Goal: Task Accomplishment & Management: Manage account settings

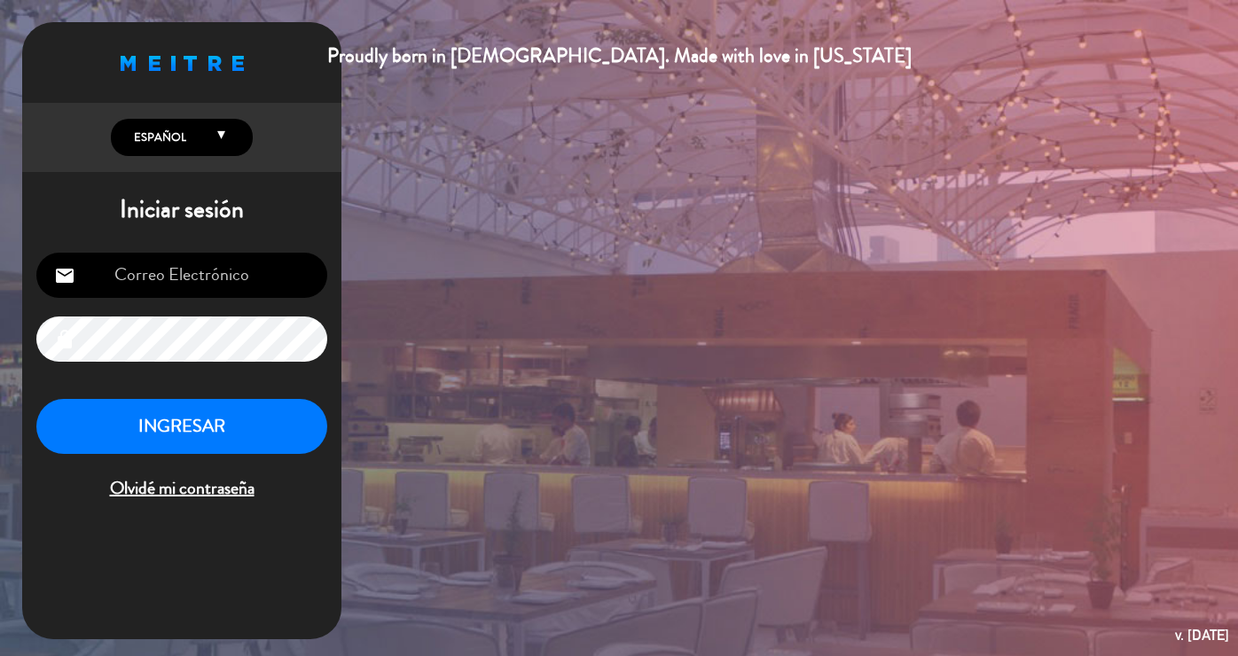
type input "[EMAIL_ADDRESS][DOMAIN_NAME]"
click at [192, 415] on button "INGRESAR" at bounding box center [181, 427] width 291 height 56
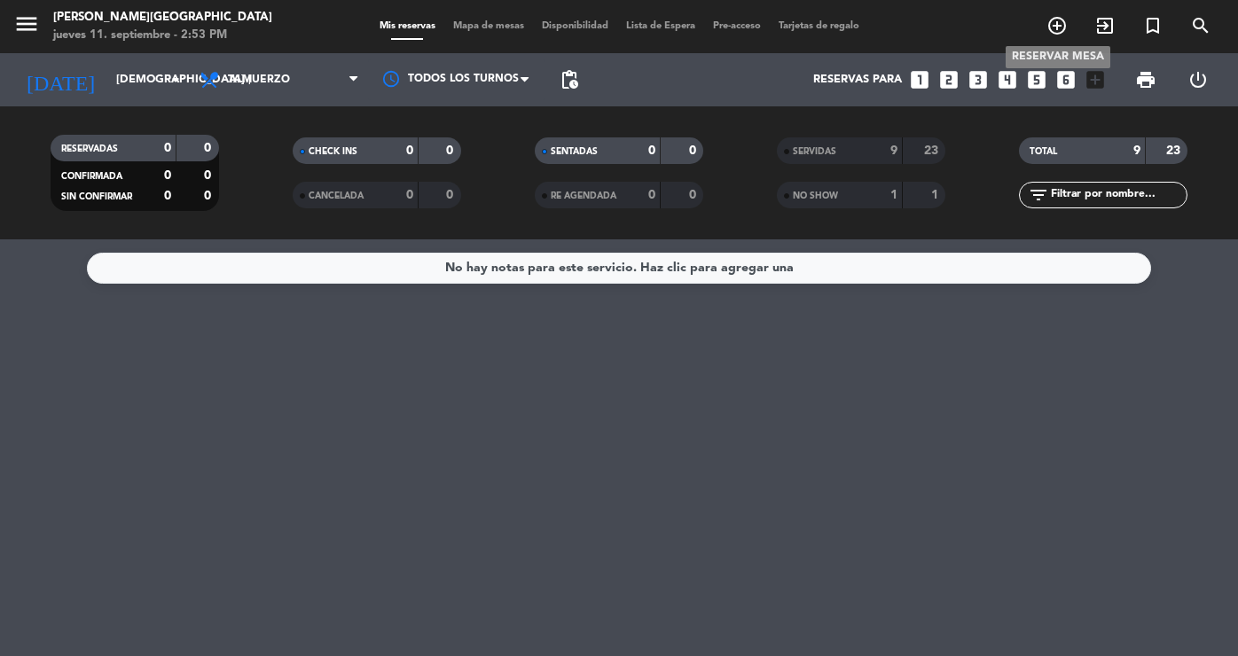
click at [1054, 24] on icon "add_circle_outline" at bounding box center [1057, 25] width 21 height 21
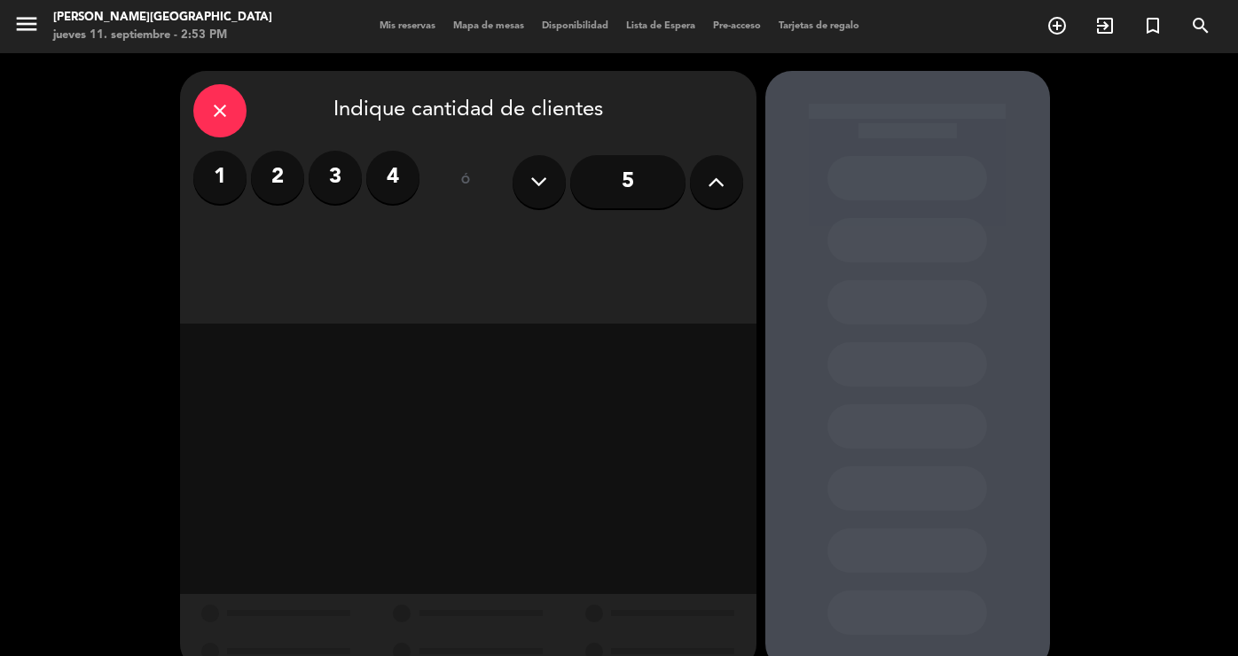
click at [400, 177] on label "4" at bounding box center [392, 177] width 53 height 53
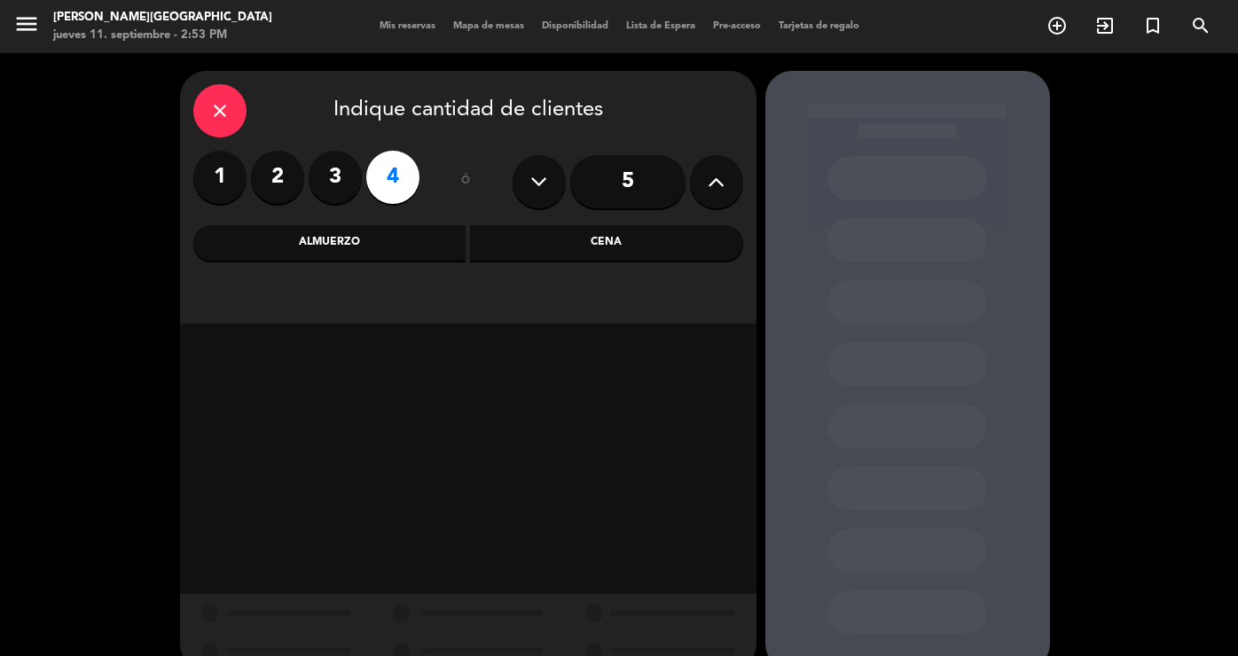
click at [630, 232] on div "Cena" at bounding box center [606, 242] width 273 height 35
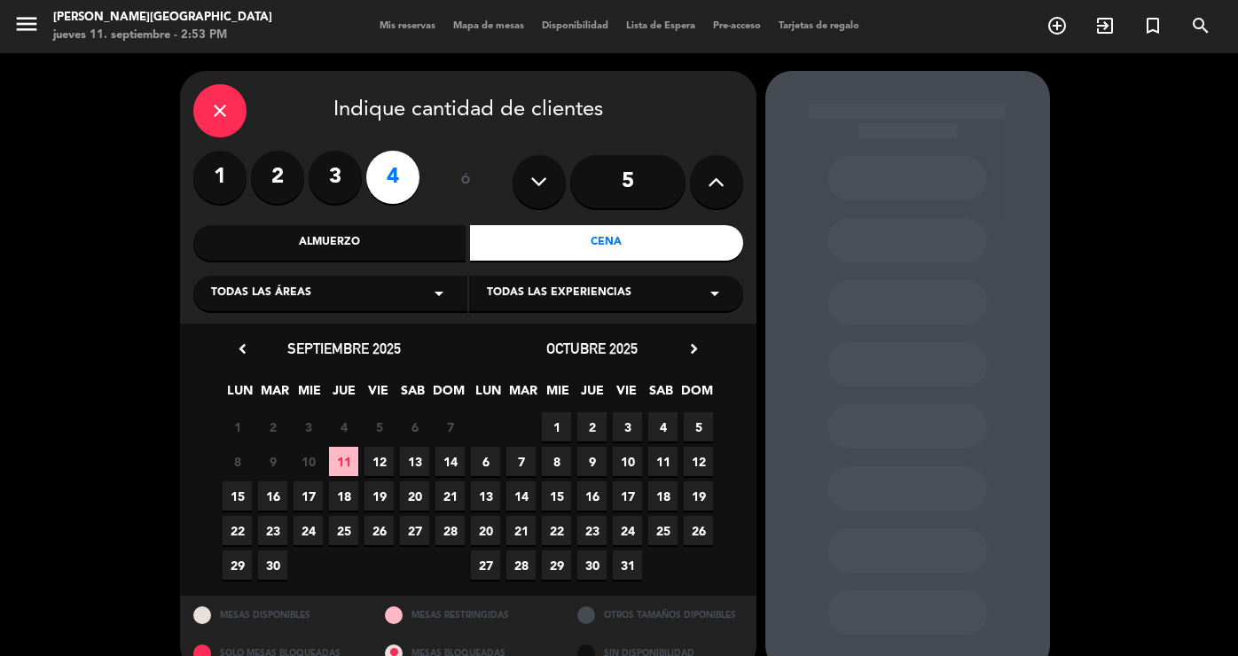
click at [690, 354] on icon "chevron_right" at bounding box center [694, 349] width 19 height 19
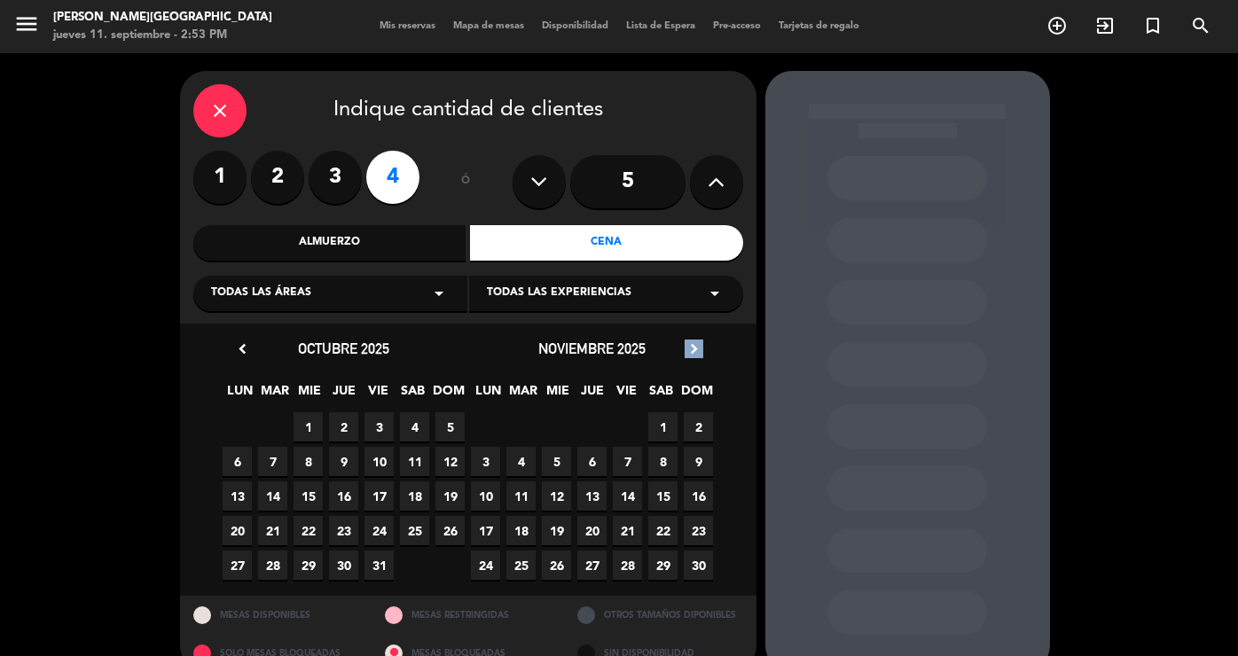
click at [690, 354] on icon "chevron_right" at bounding box center [694, 349] width 19 height 19
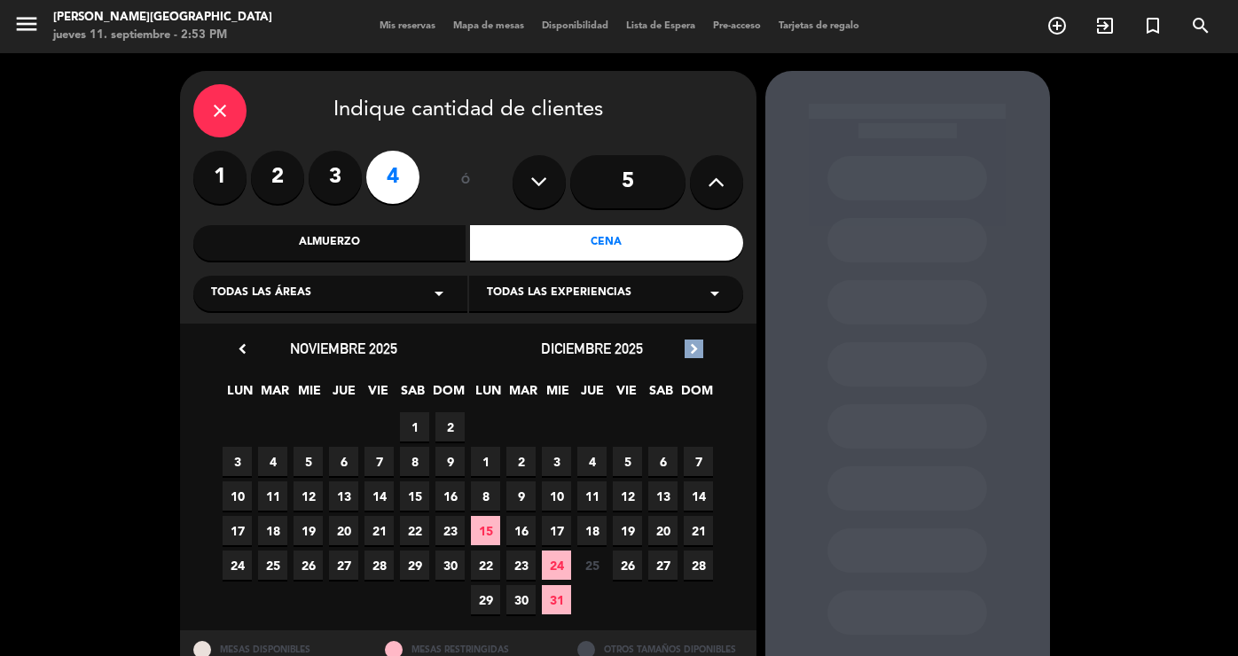
click at [690, 354] on icon "chevron_right" at bounding box center [694, 349] width 19 height 19
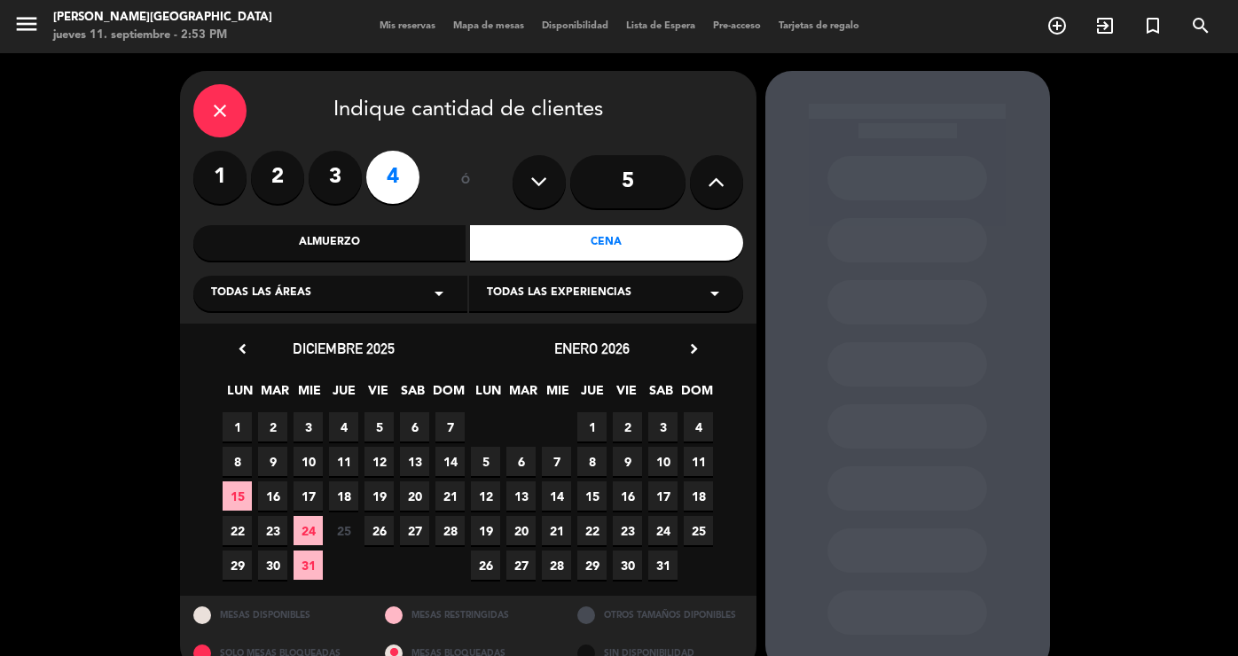
click at [525, 462] on span "6" at bounding box center [521, 461] width 29 height 29
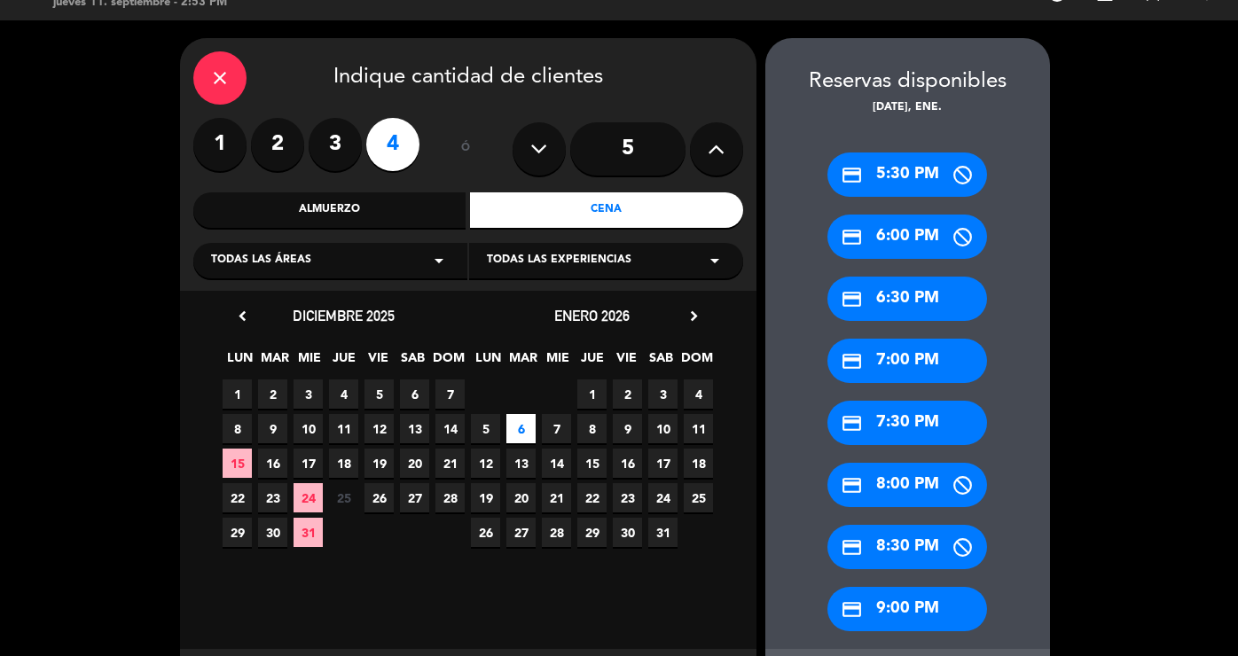
click at [1080, 478] on div "close Indique cantidad de clientes 1 2 3 4 ó 5 Almuerzo Cena Todas las áreas ar…" at bounding box center [619, 381] width 1238 height 723
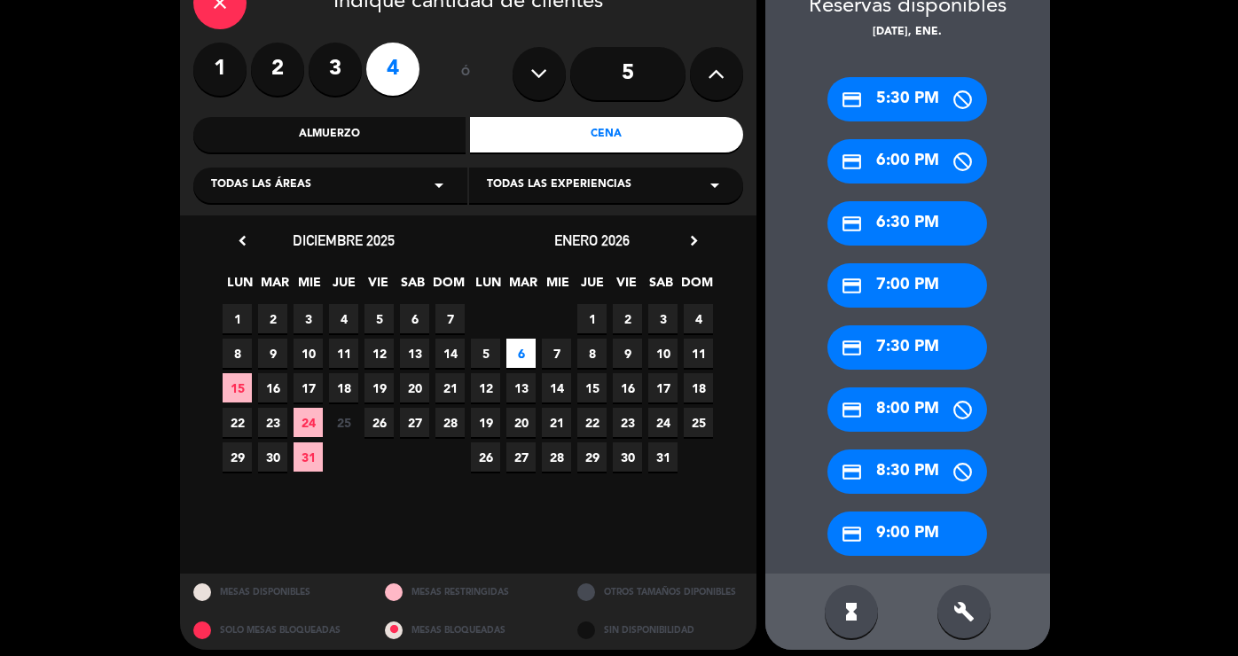
scroll to position [119, 0]
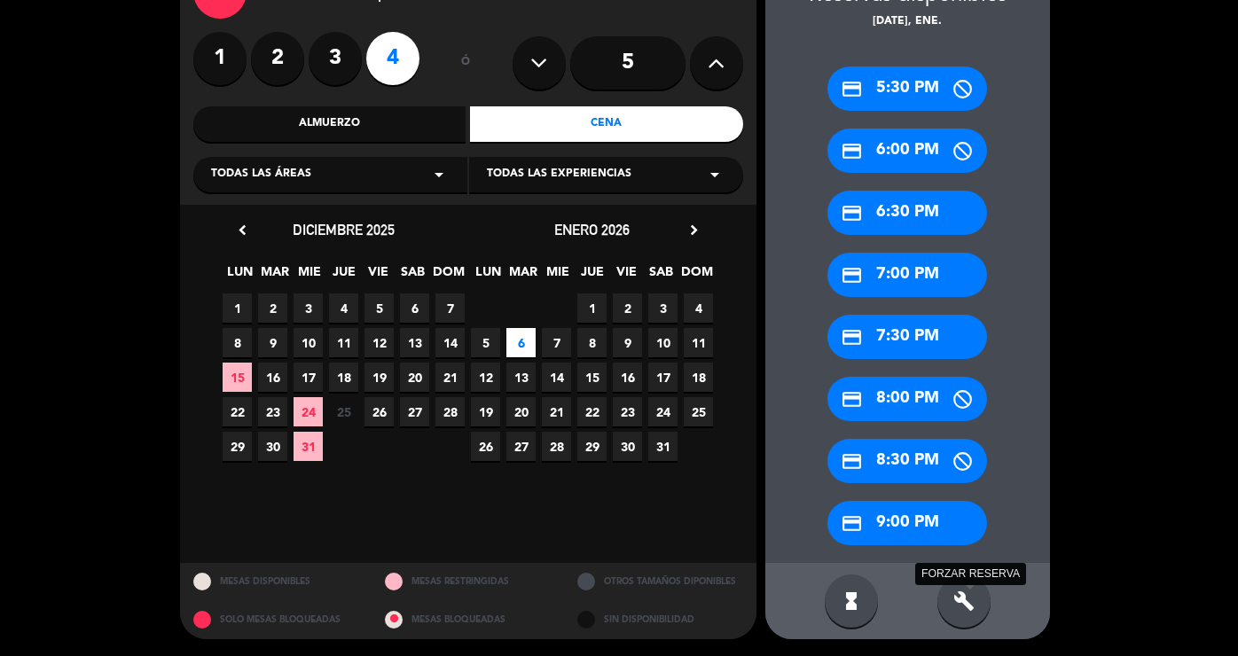
click at [971, 595] on icon "build" at bounding box center [964, 601] width 21 height 21
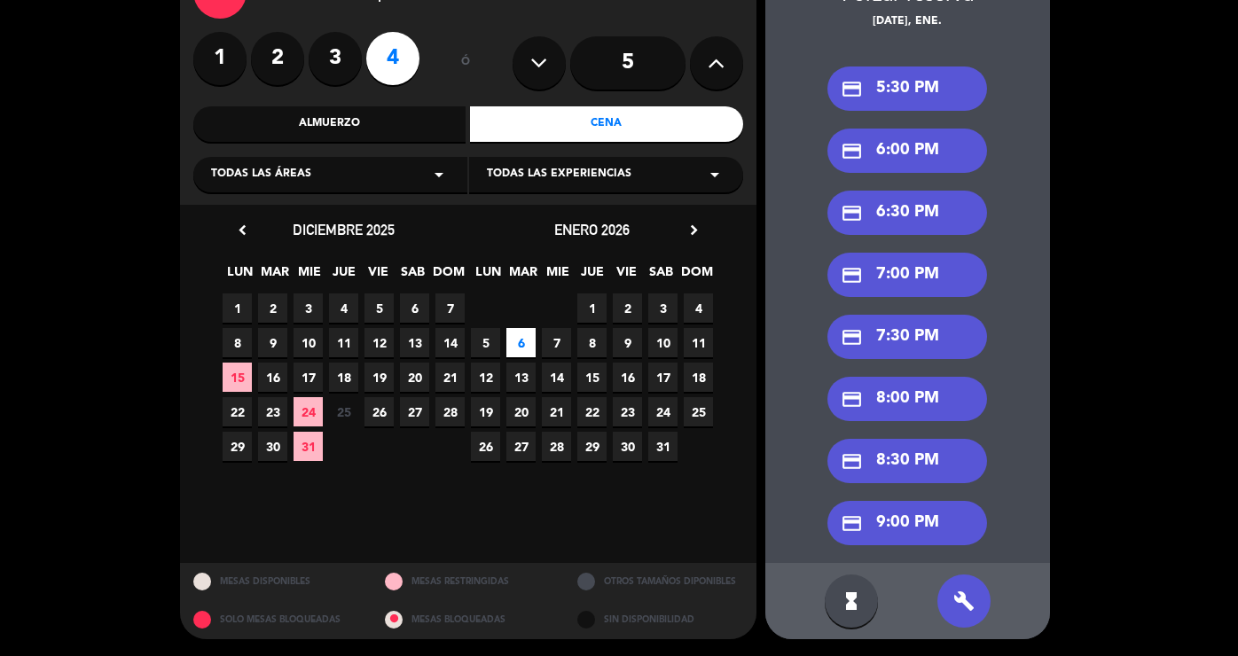
click at [902, 334] on div "credit_card 7:30 PM" at bounding box center [908, 337] width 160 height 44
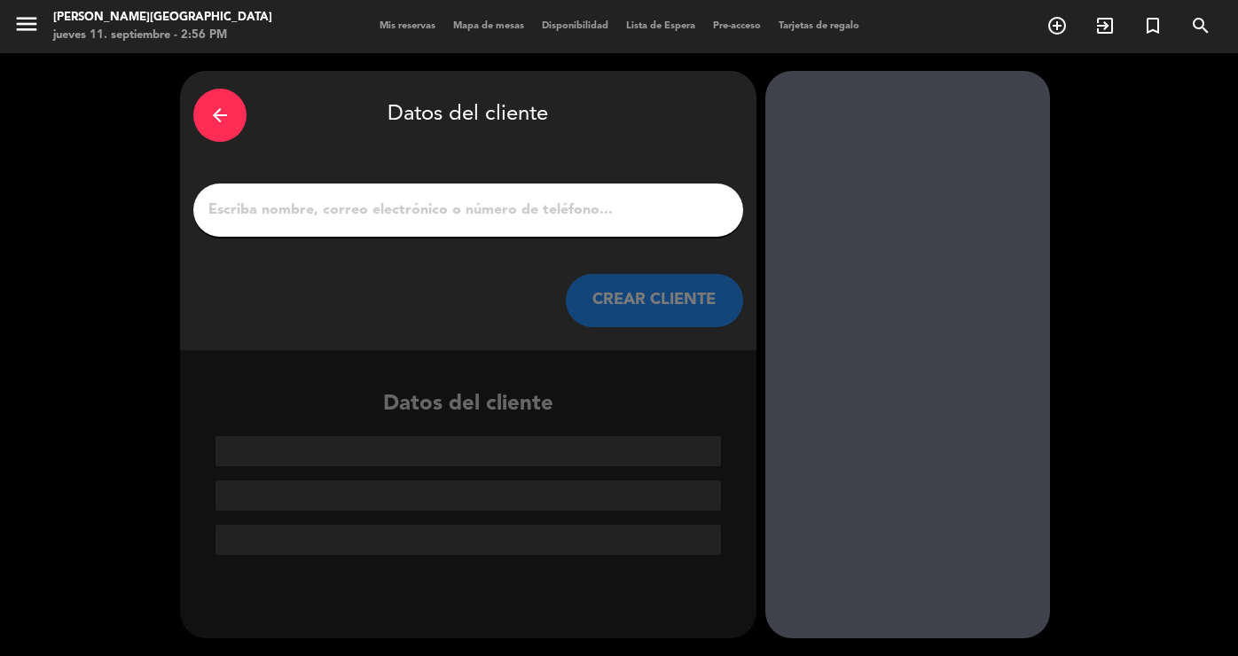
click at [228, 105] on icon "arrow_back" at bounding box center [219, 115] width 21 height 21
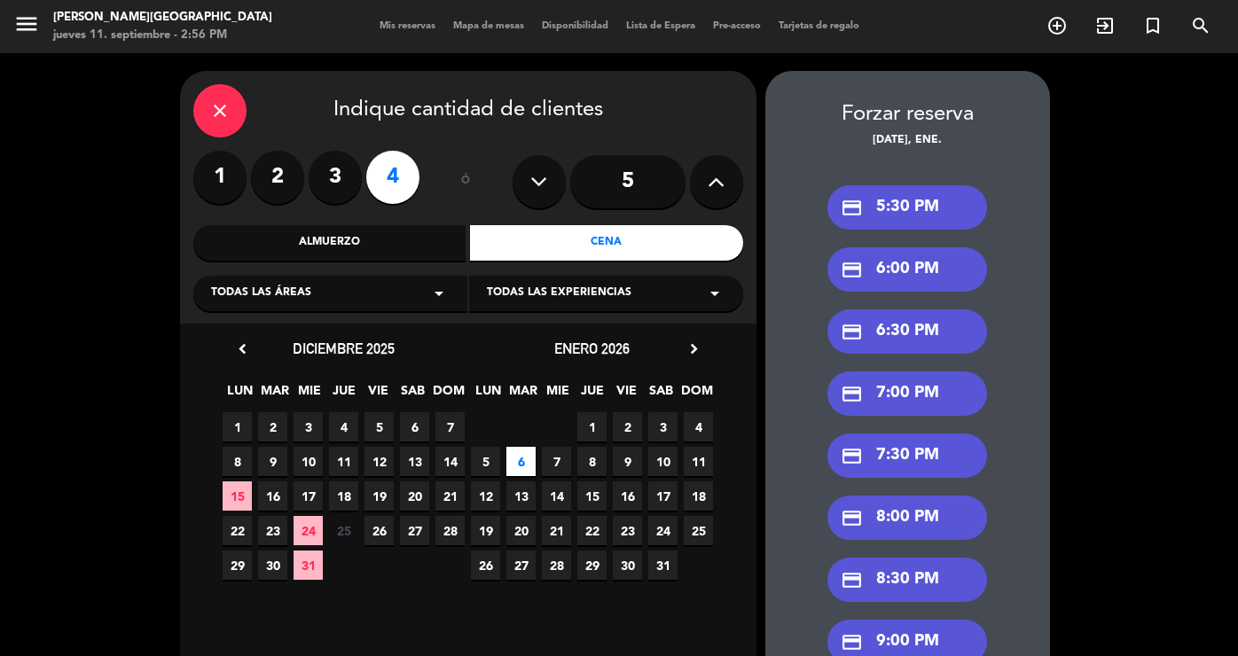
click at [228, 105] on icon "close" at bounding box center [219, 110] width 21 height 21
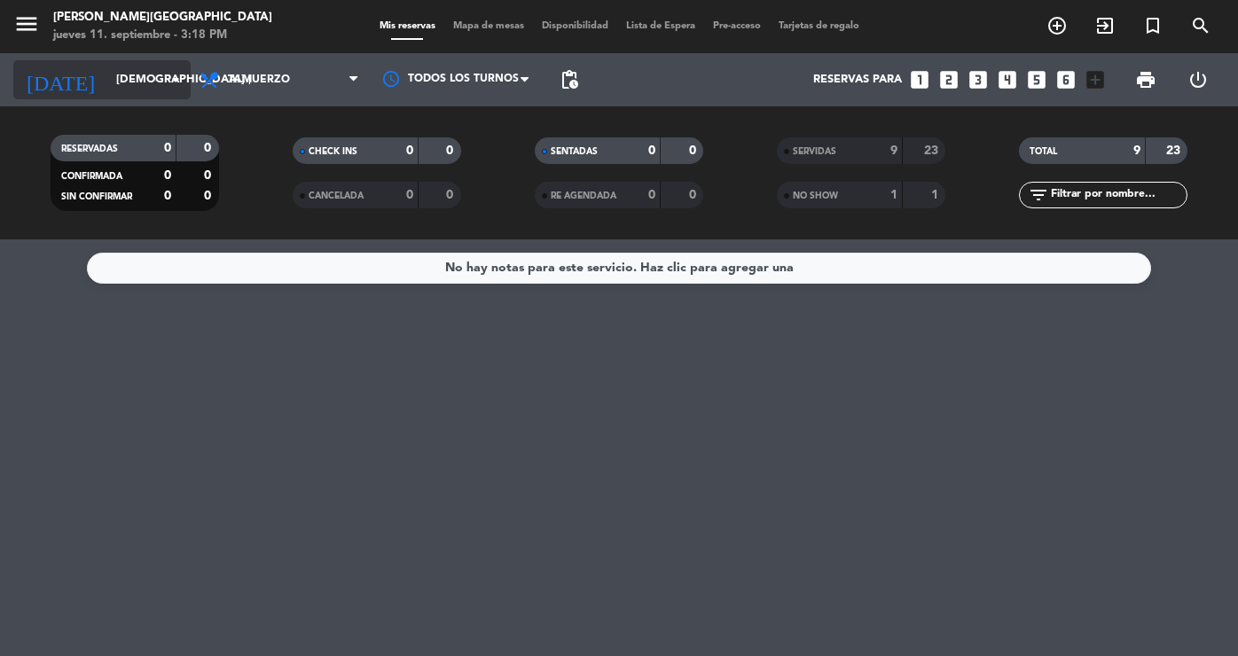
click at [139, 73] on input "[DEMOGRAPHIC_DATA] [DATE]" at bounding box center [183, 80] width 152 height 31
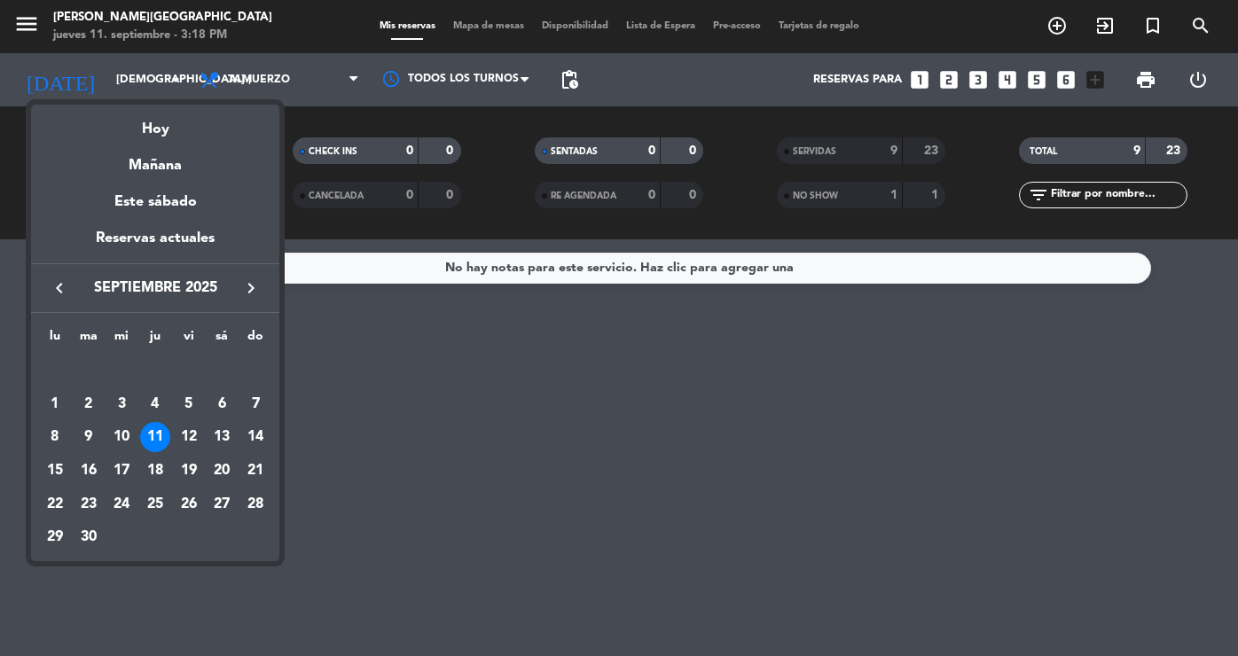
click at [315, 48] on div at bounding box center [619, 328] width 1238 height 656
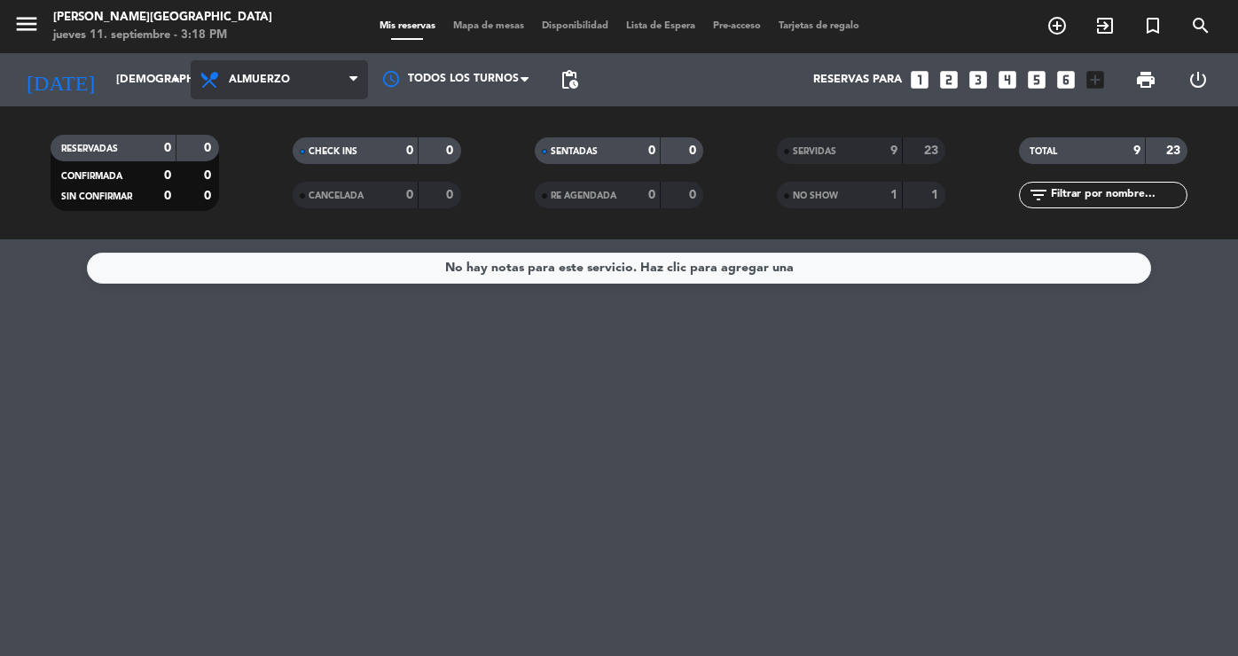
click at [334, 61] on span "Almuerzo" at bounding box center [279, 79] width 177 height 39
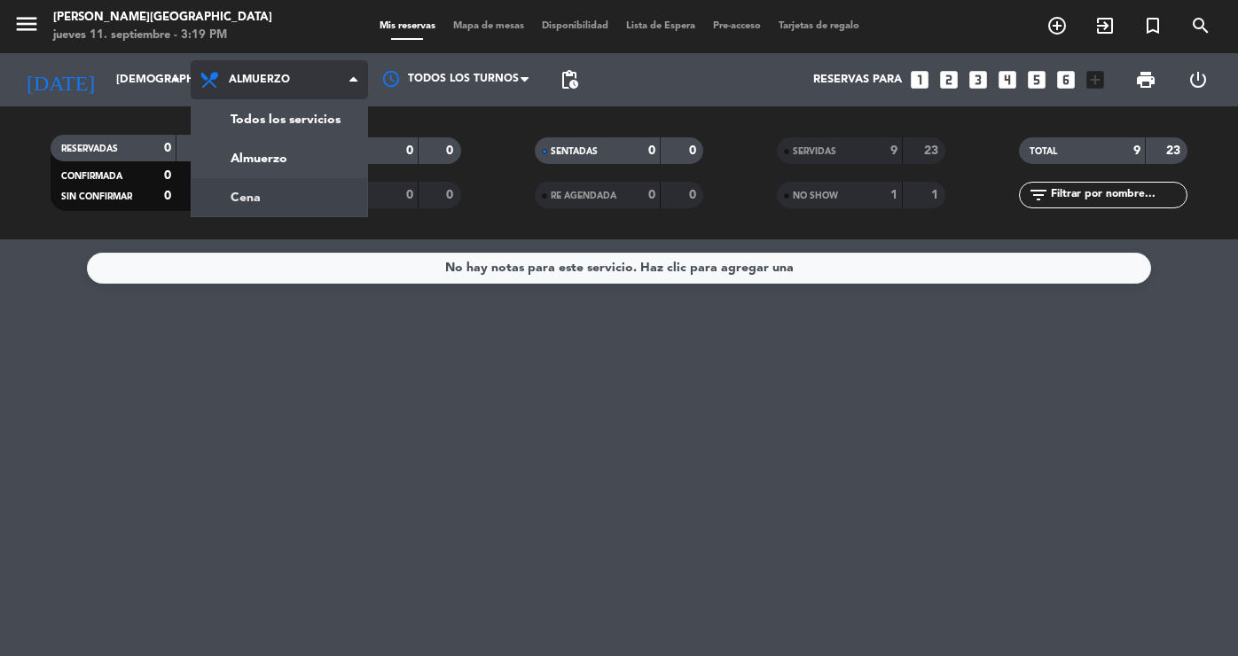
click at [285, 191] on div "menu [PERSON_NAME][GEOGRAPHIC_DATA] jueves 11. septiembre - 3:19 PM Mis reserva…" at bounding box center [619, 120] width 1238 height 240
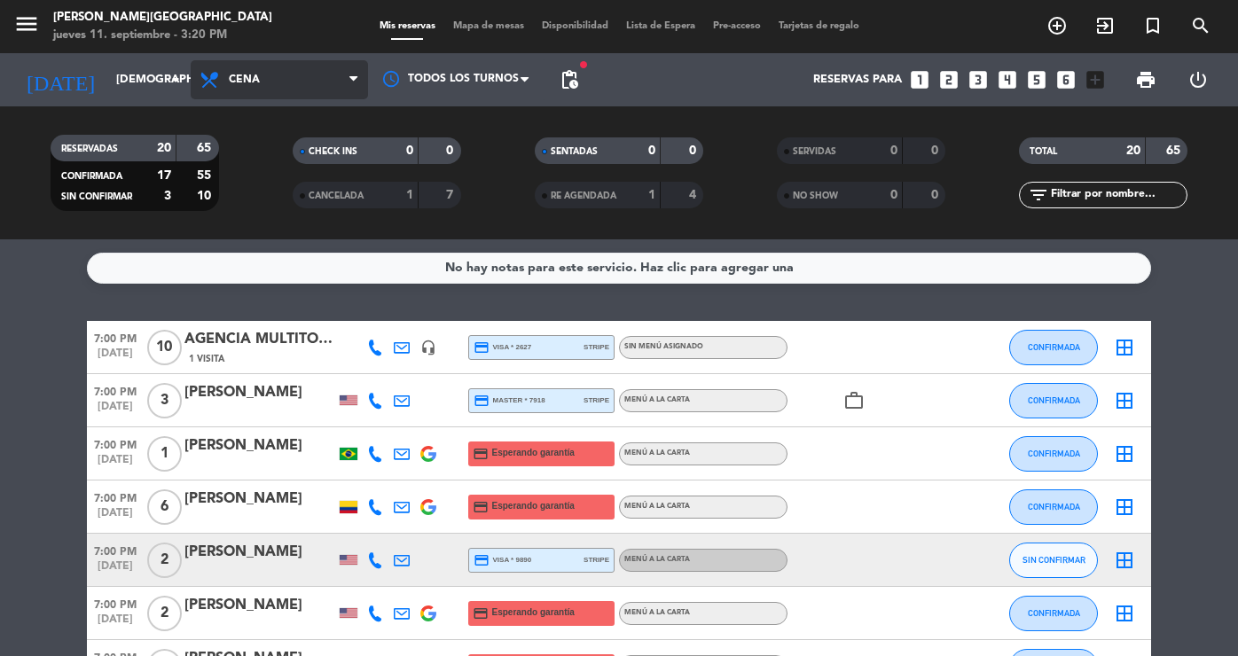
click at [198, 93] on span "Cena" at bounding box center [279, 79] width 177 height 39
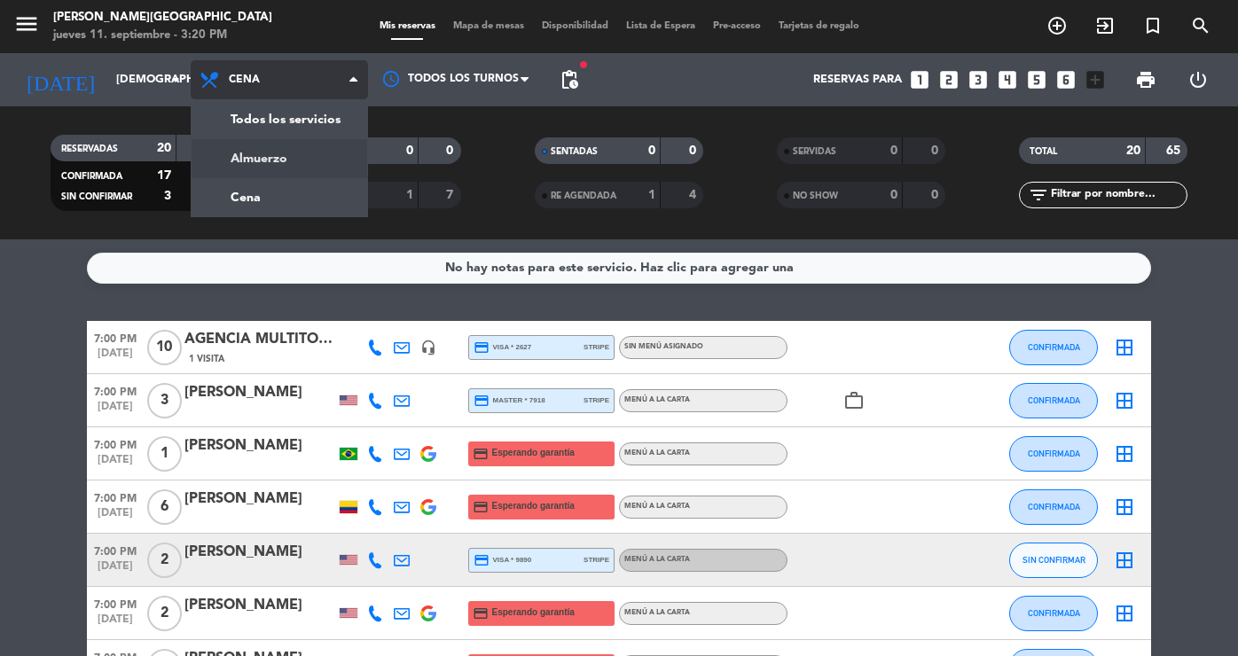
click at [289, 159] on div "menu [PERSON_NAME][GEOGRAPHIC_DATA] jueves 11. septiembre - 3:20 PM Mis reserva…" at bounding box center [619, 120] width 1238 height 240
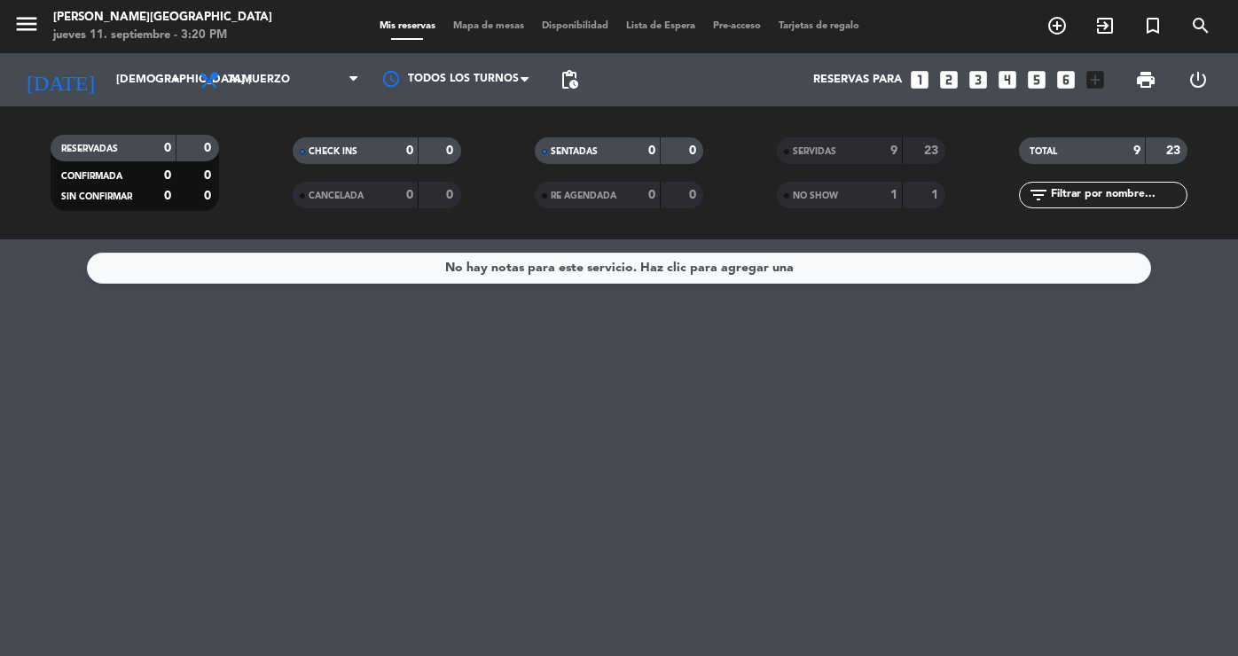
click at [911, 160] on div "23" at bounding box center [925, 151] width 34 height 20
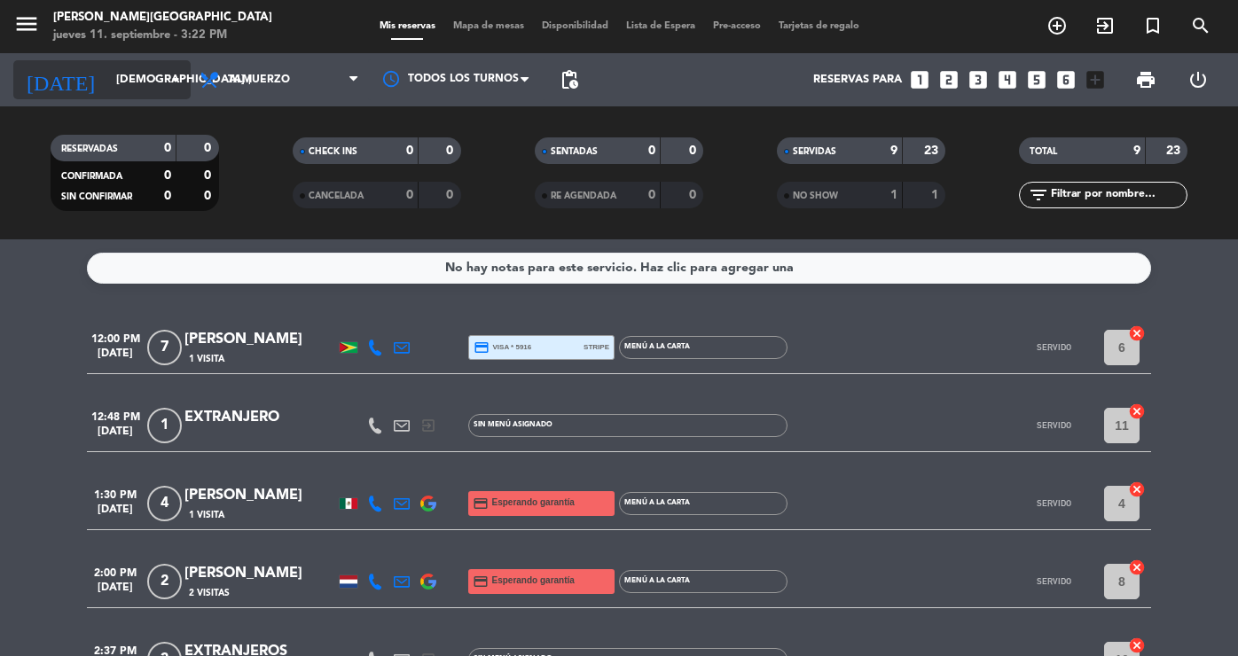
click at [102, 98] on div "[DATE] [DEMOGRAPHIC_DATA] [DATE] arrow_drop_down" at bounding box center [101, 79] width 177 height 39
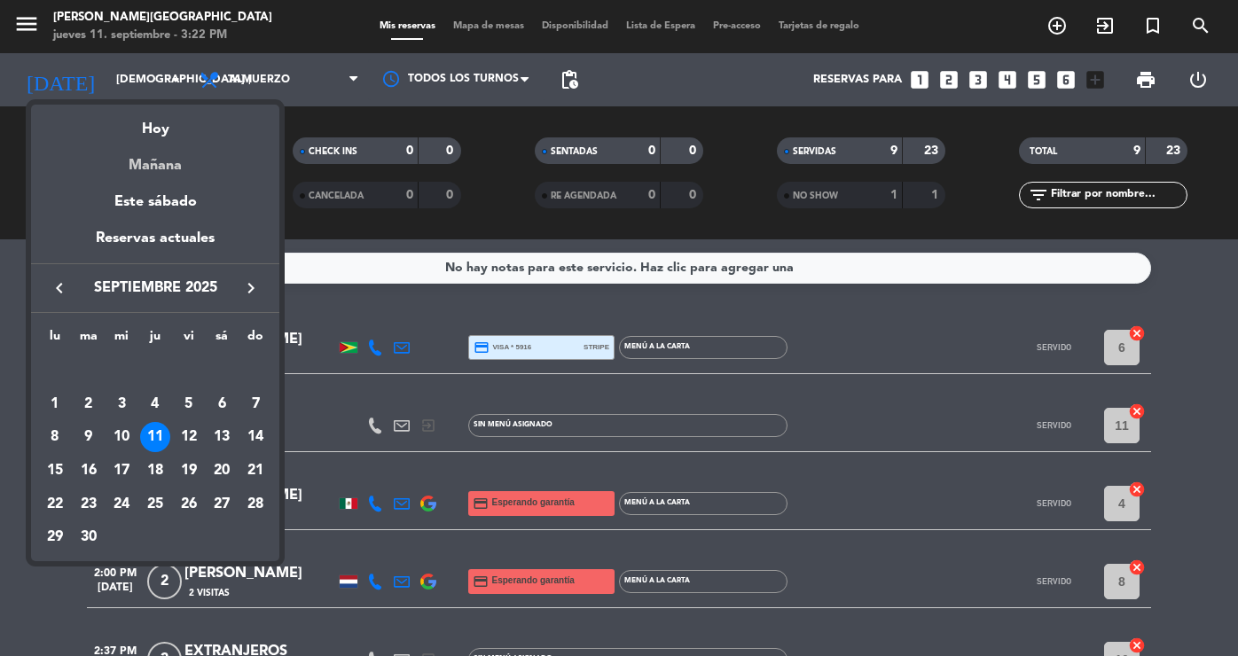
click at [156, 158] on div "Mañana" at bounding box center [155, 159] width 248 height 36
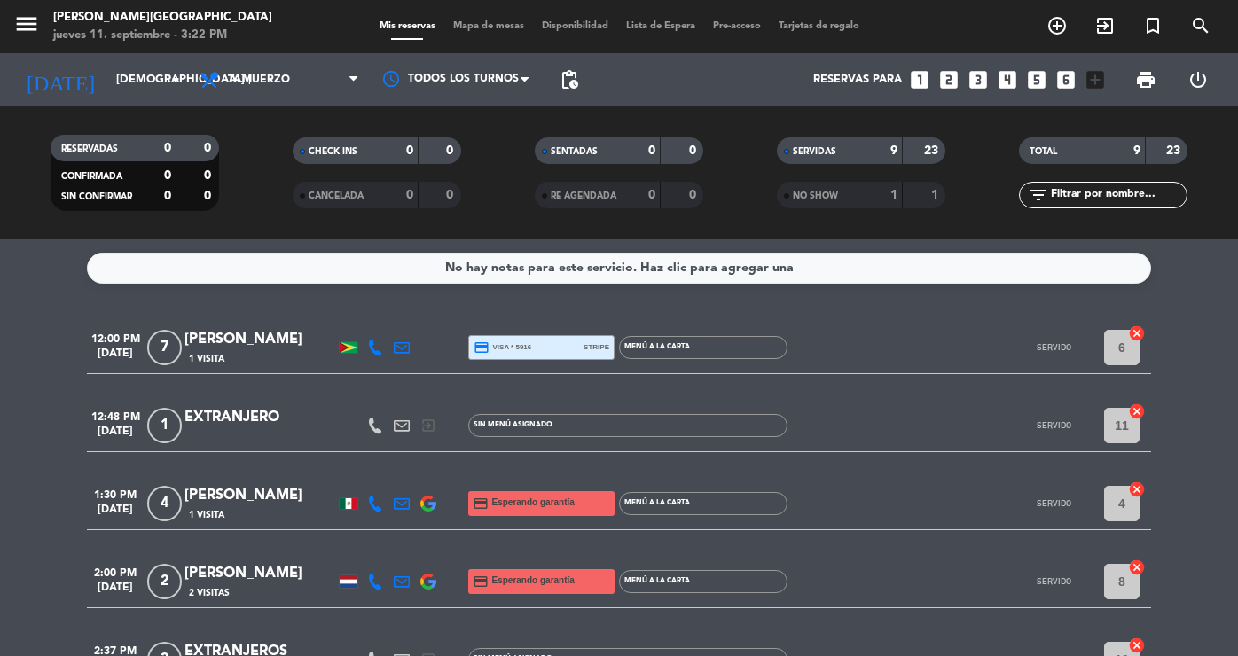
type input "vie. [DATE]"
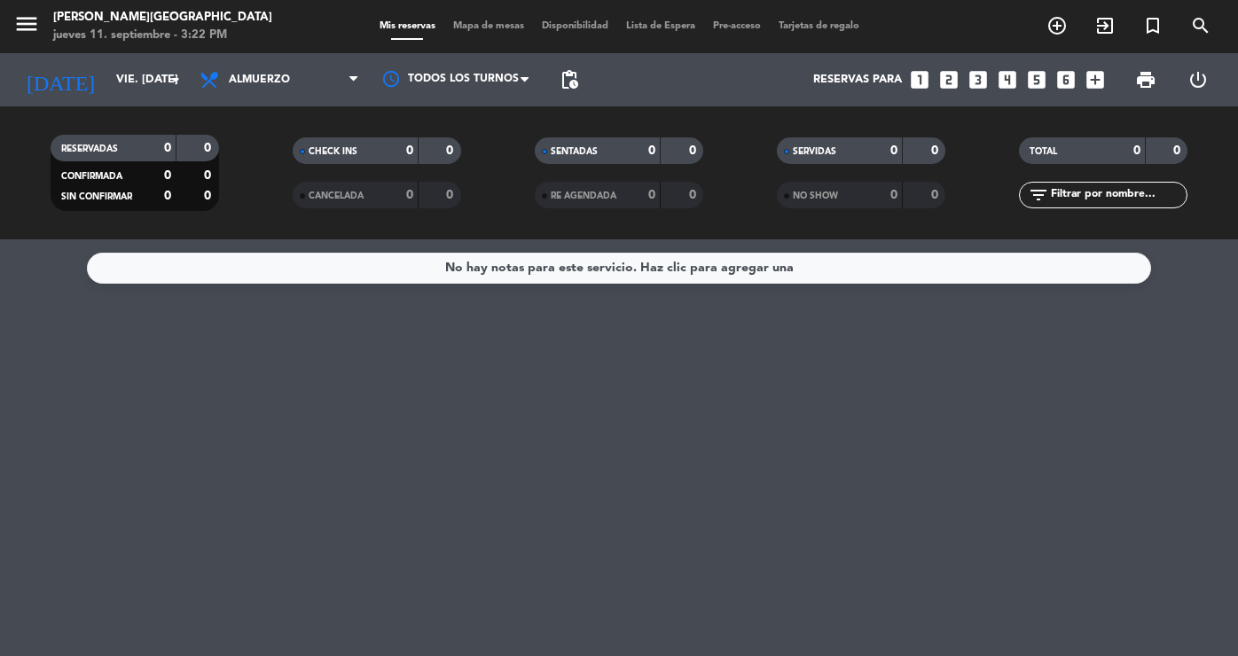
click at [826, 157] on div "SERVIDAS" at bounding box center [823, 151] width 82 height 20
click at [609, 157] on div "SENTADAS" at bounding box center [580, 151] width 82 height 20
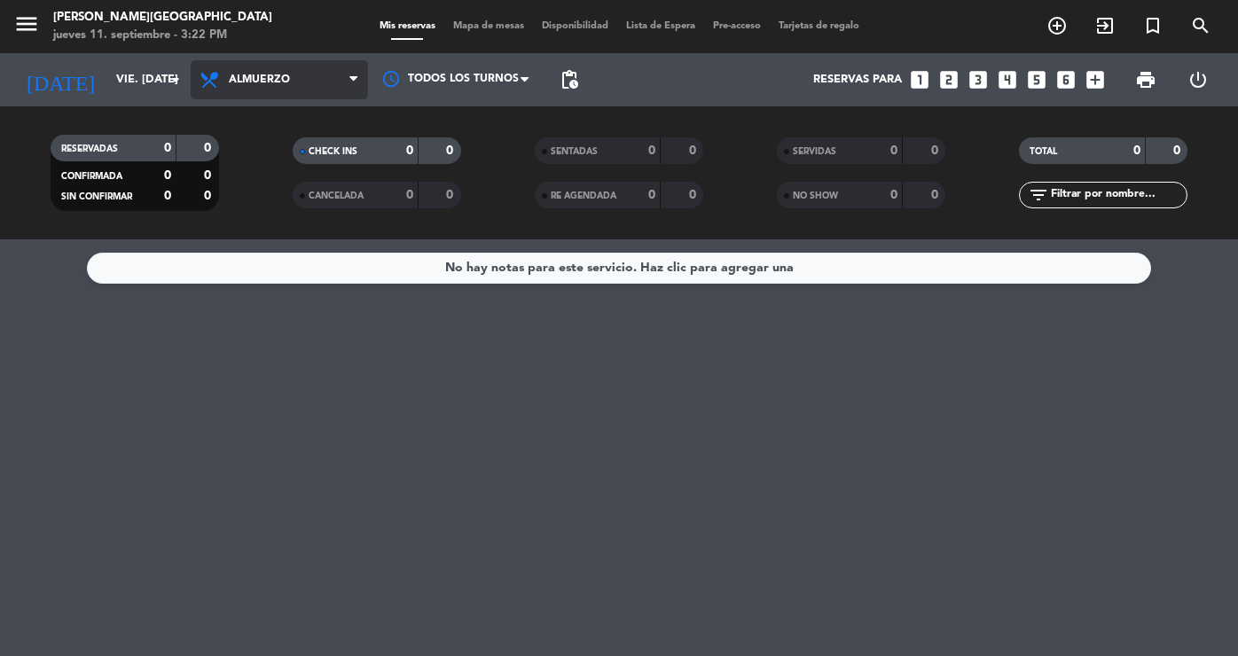
click at [272, 86] on span "Almuerzo" at bounding box center [279, 79] width 177 height 39
click at [278, 196] on div "menu [PERSON_NAME][GEOGRAPHIC_DATA] jueves 11. septiembre - 3:22 PM Mis reserva…" at bounding box center [619, 120] width 1238 height 240
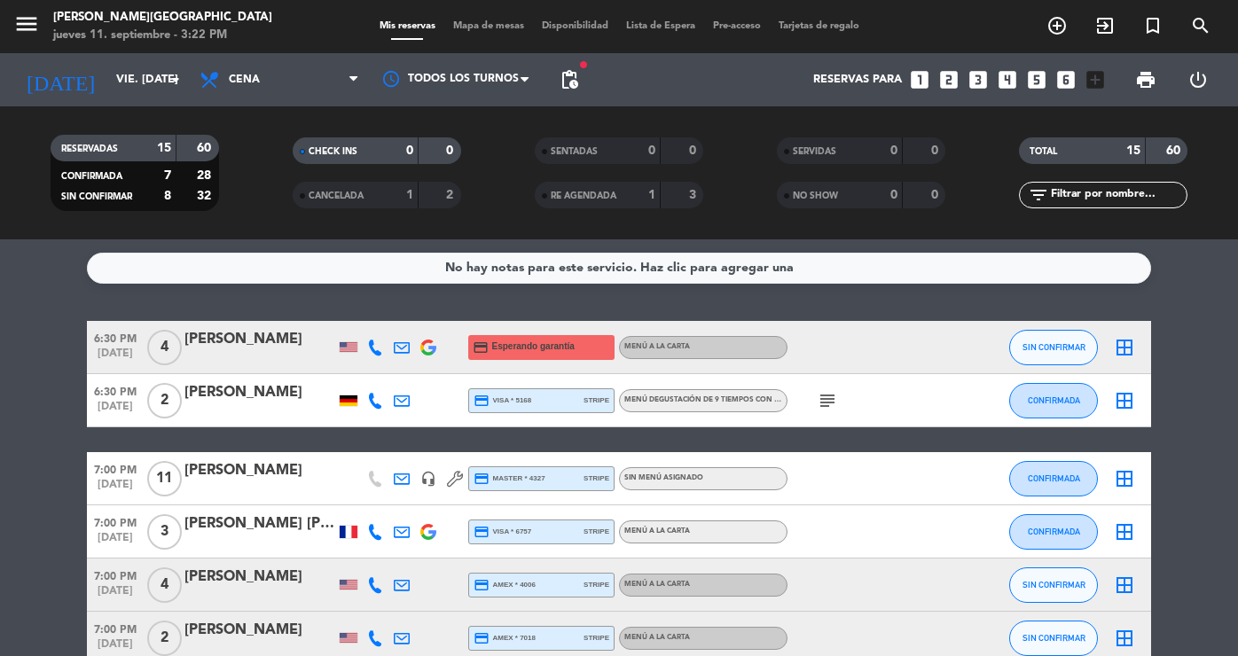
click at [362, 197] on span "CANCELADA" at bounding box center [336, 196] width 55 height 9
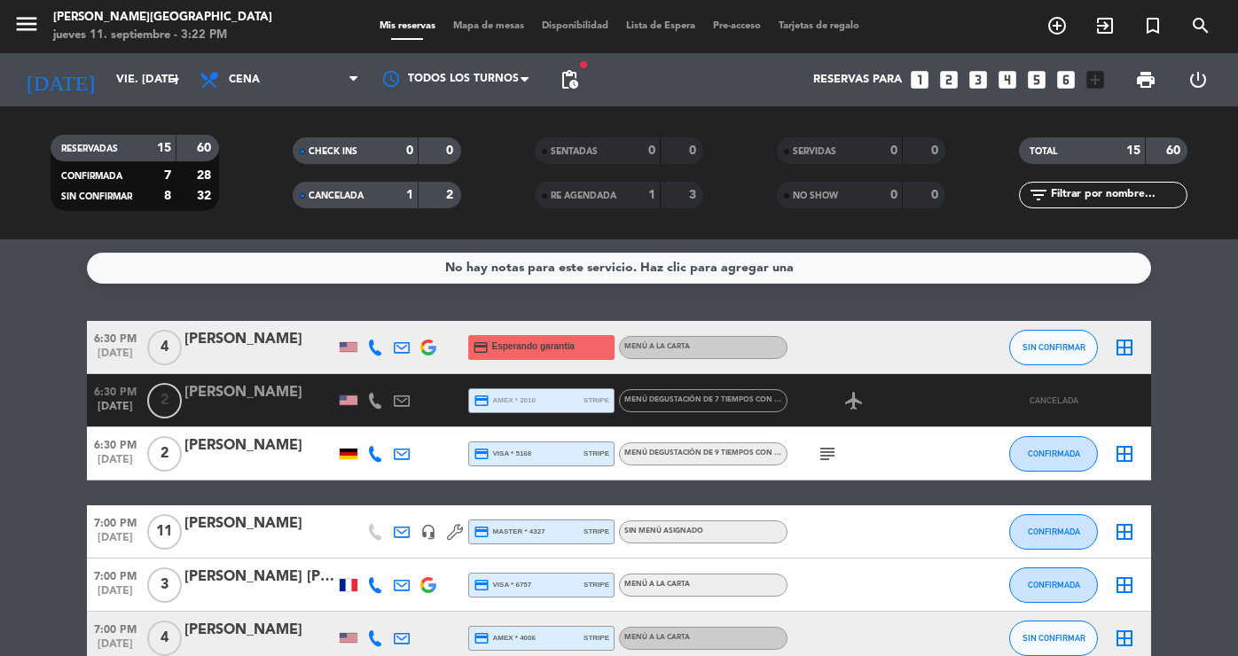
click at [362, 197] on span "CANCELADA" at bounding box center [336, 196] width 55 height 9
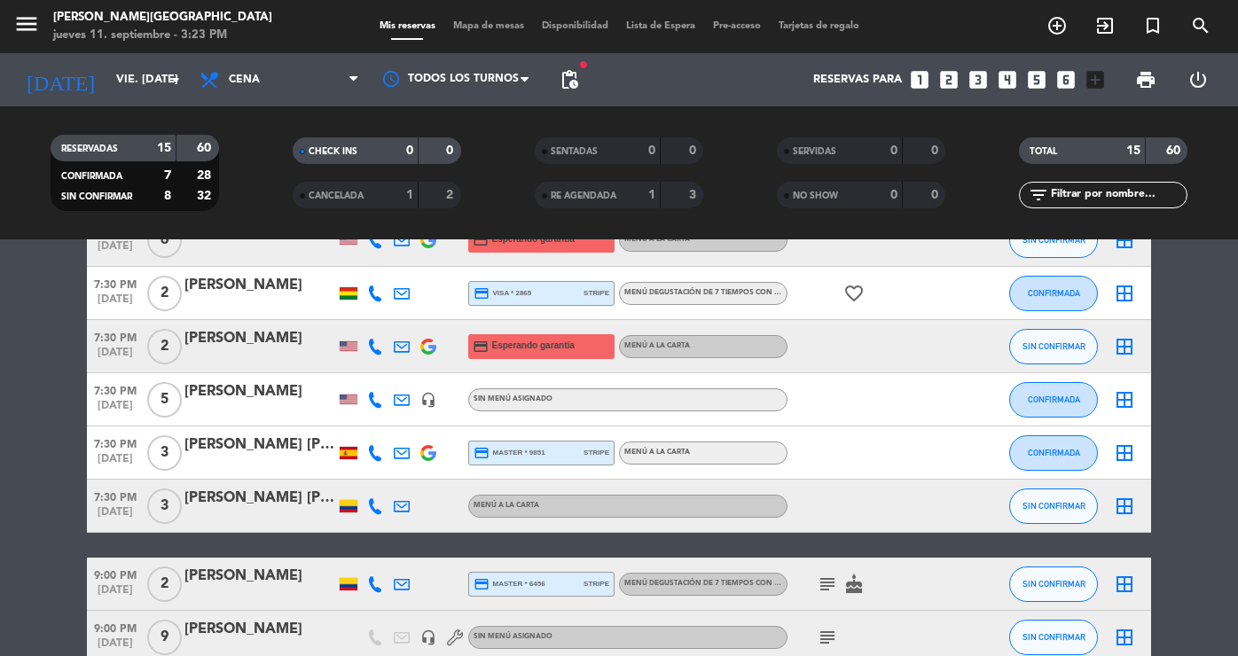
scroll to position [530, 0]
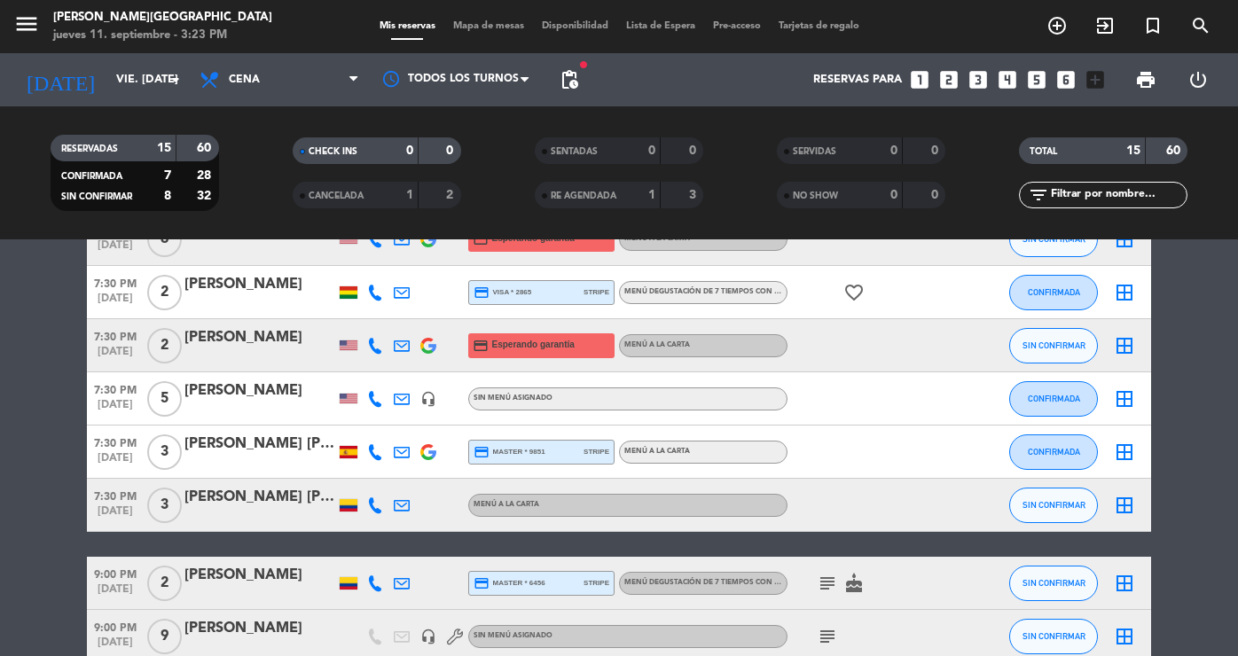
click at [617, 184] on div "RE AGENDADA 1 3" at bounding box center [619, 195] width 169 height 27
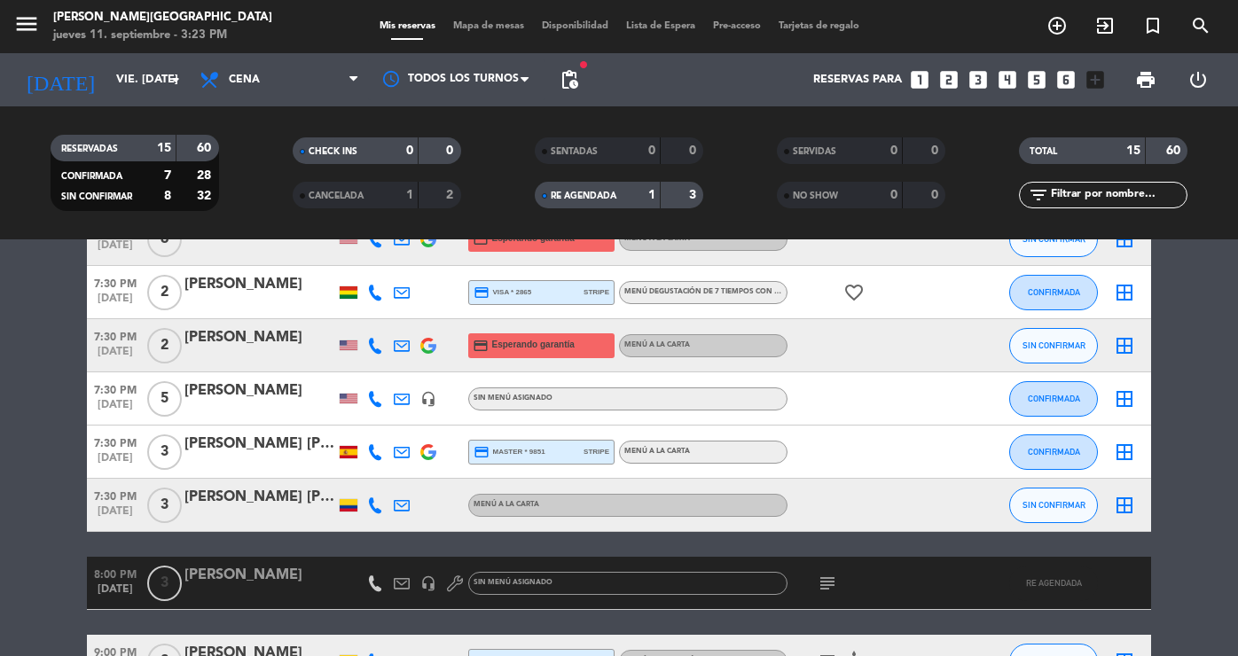
click at [837, 578] on icon "subject" at bounding box center [827, 583] width 21 height 21
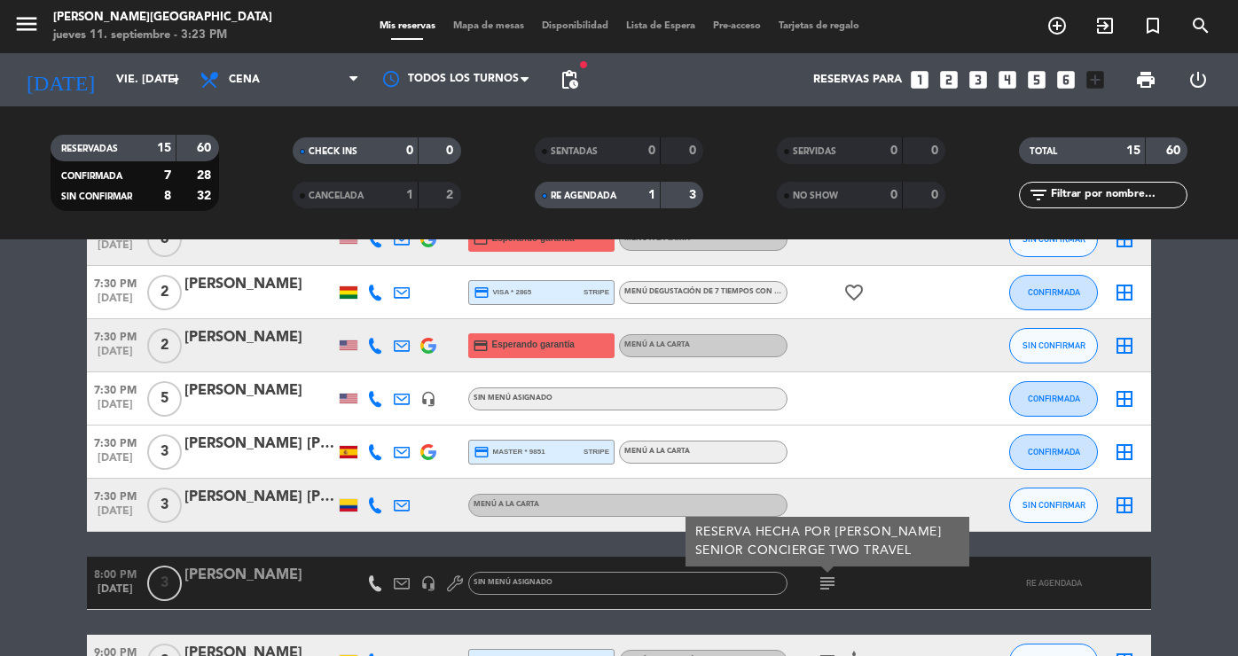
click at [663, 186] on div "RE AGENDADA 1 3" at bounding box center [619, 195] width 169 height 27
